Goal: Find specific page/section: Find specific page/section

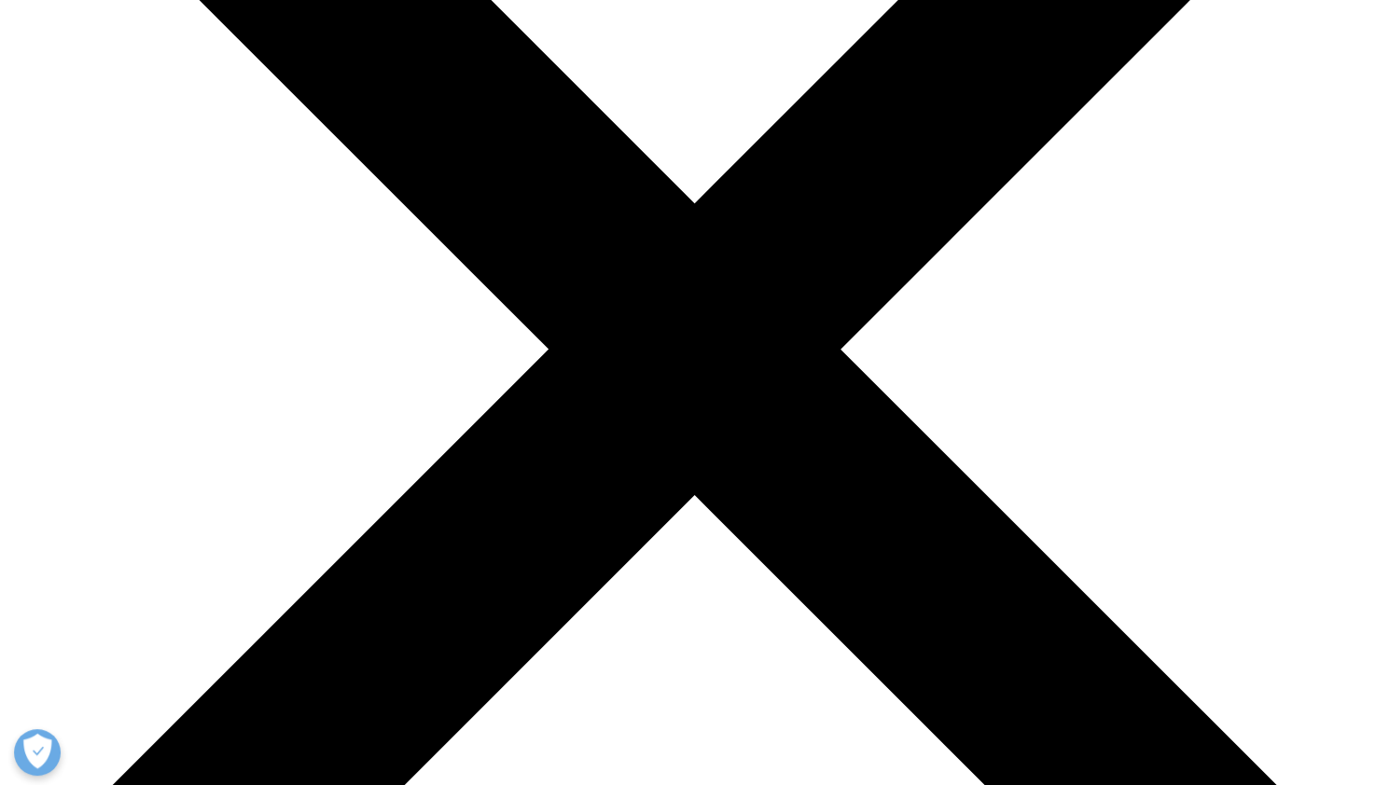
scroll to position [403, 0]
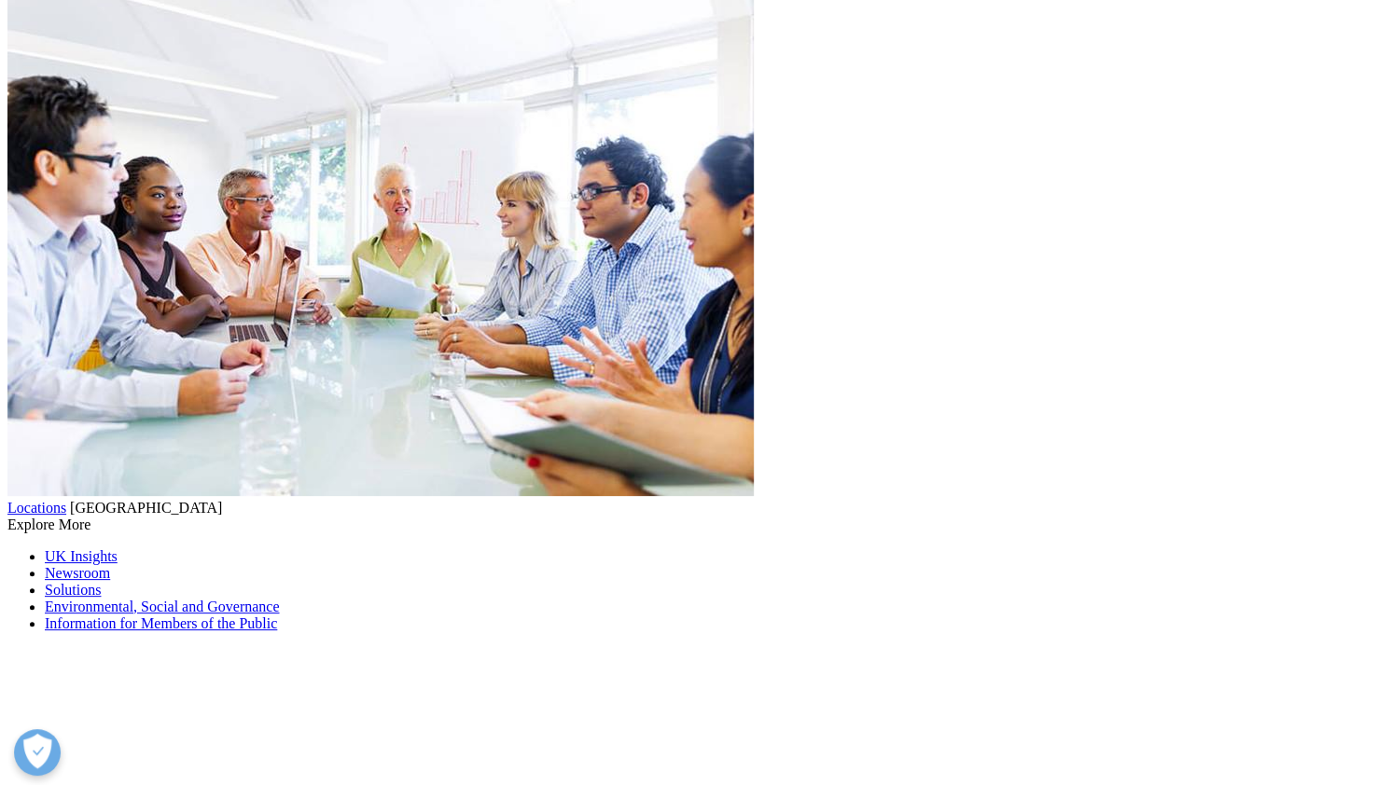
scroll to position [4369, 0]
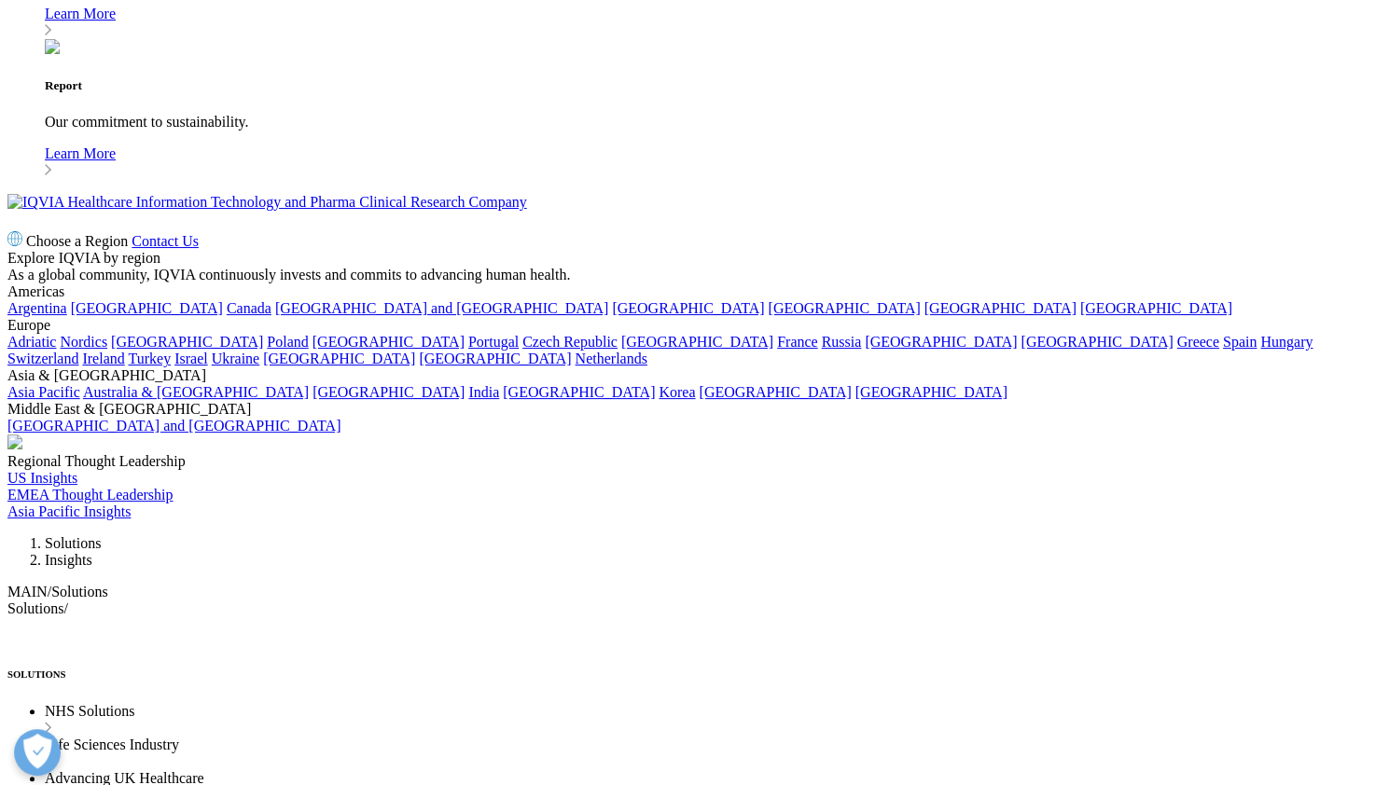
drag, startPoint x: 1394, startPoint y: 94, endPoint x: 1355, endPoint y: 215, distance: 127.4
